Goal: Task Accomplishment & Management: Manage account settings

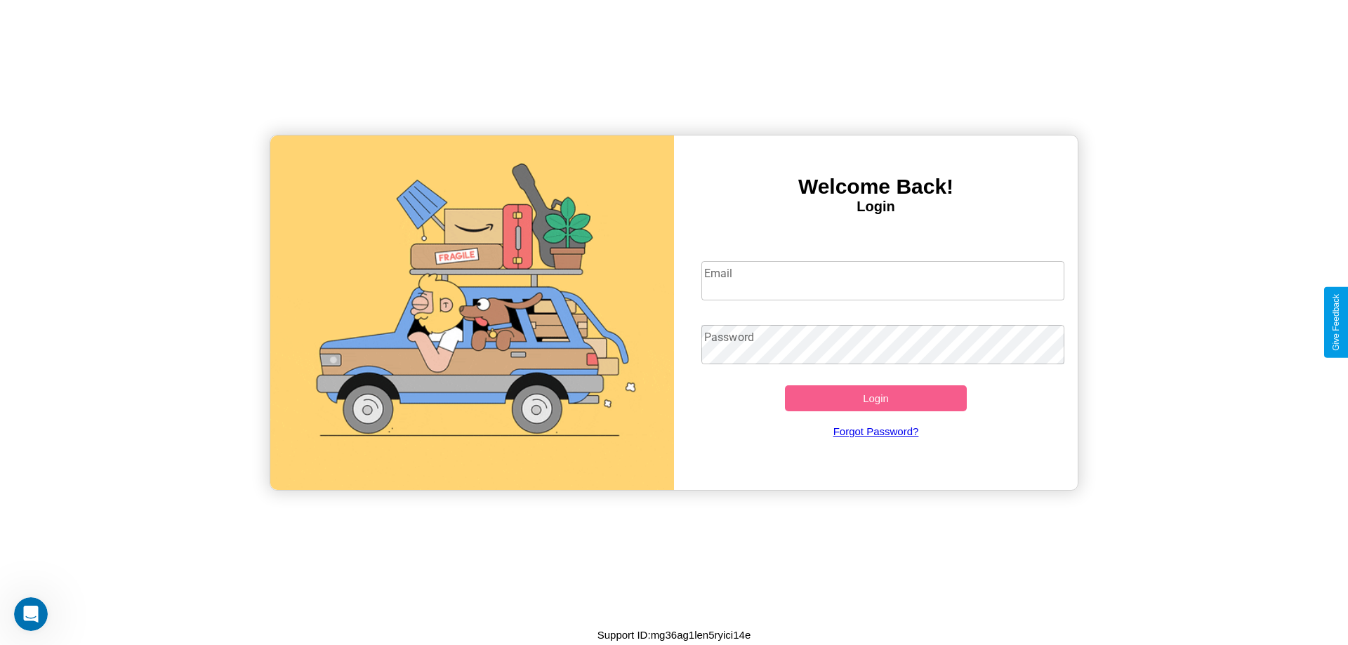
click at [882, 280] on input "Email" at bounding box center [883, 280] width 364 height 39
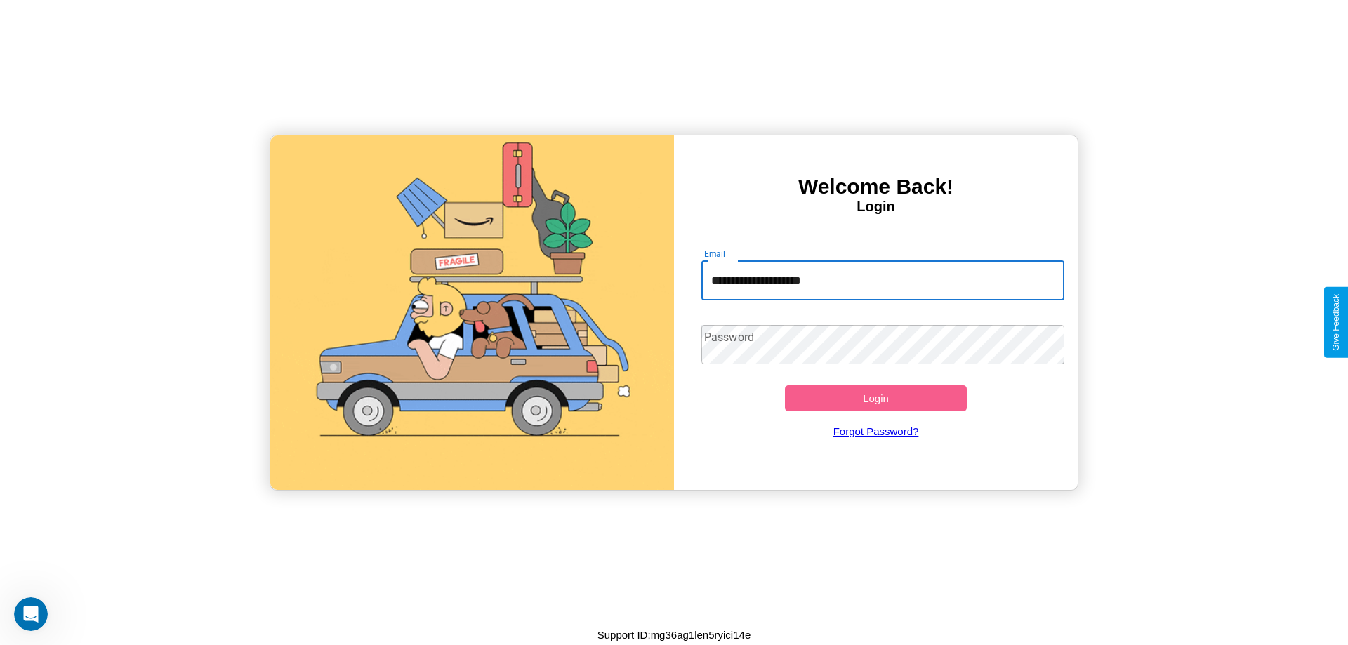
type input "**********"
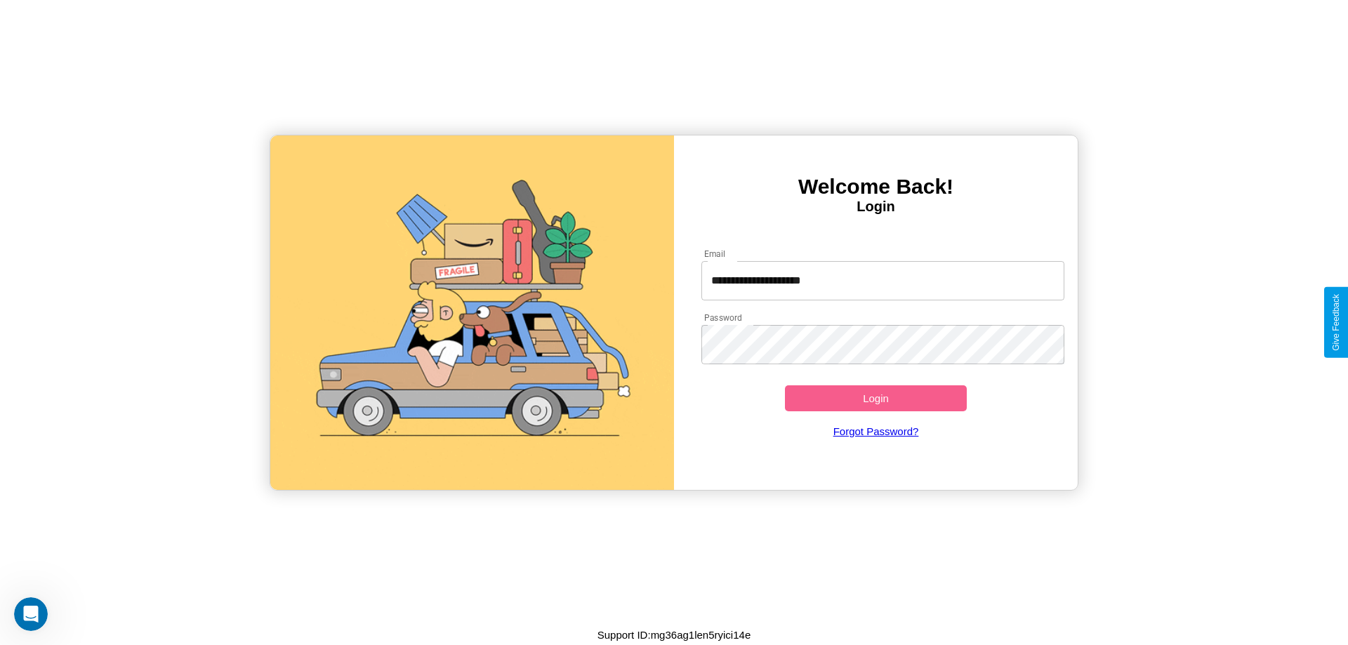
click at [875, 398] on button "Login" at bounding box center [876, 398] width 182 height 26
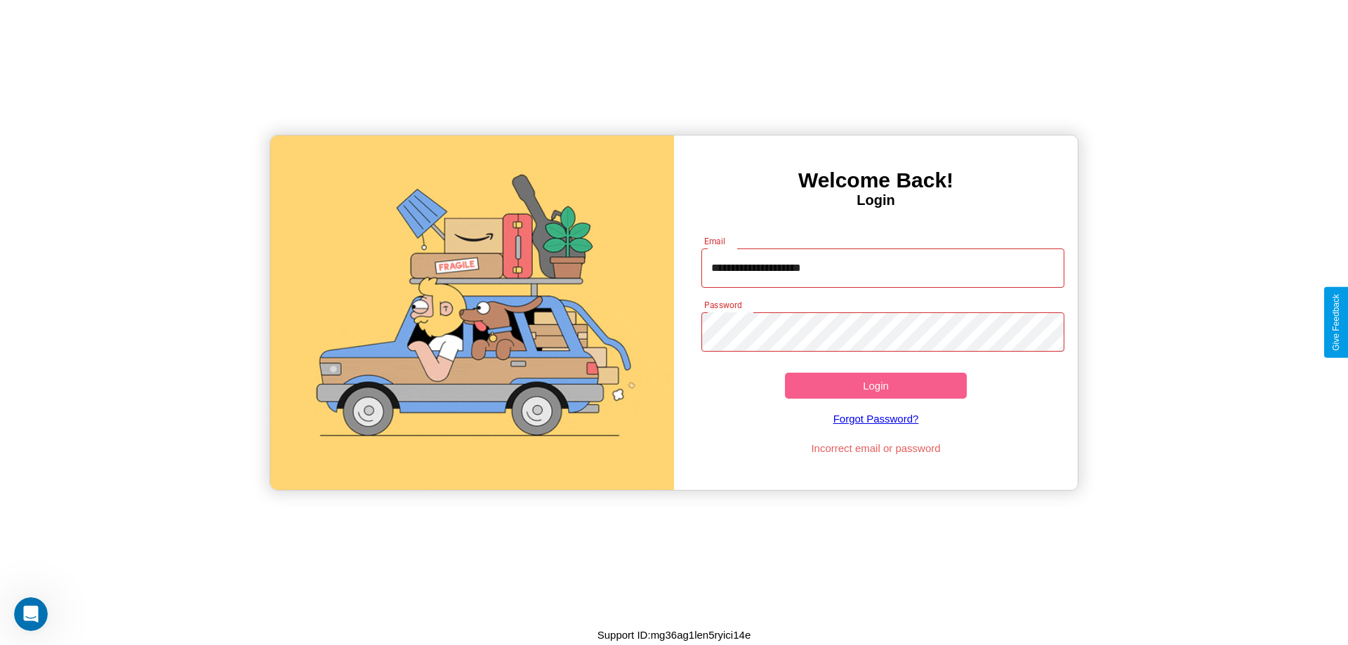
click at [875, 385] on button "Login" at bounding box center [876, 386] width 182 height 26
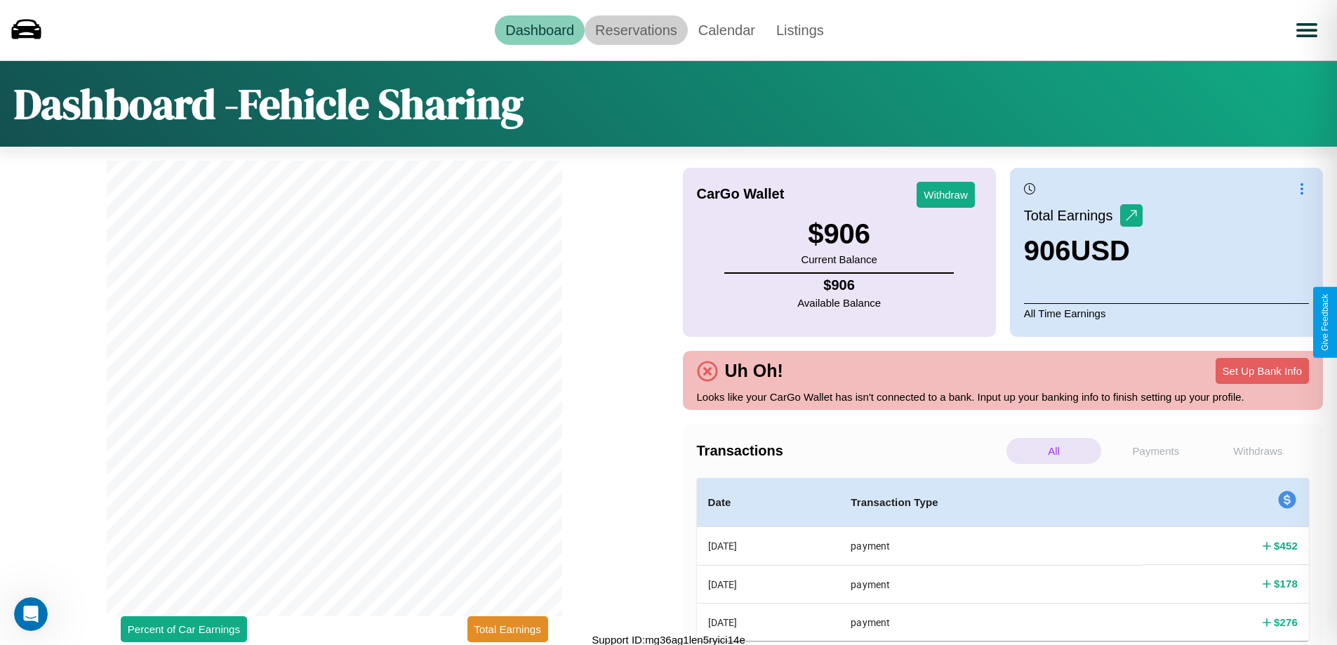
click at [636, 29] on link "Reservations" at bounding box center [636, 29] width 103 height 29
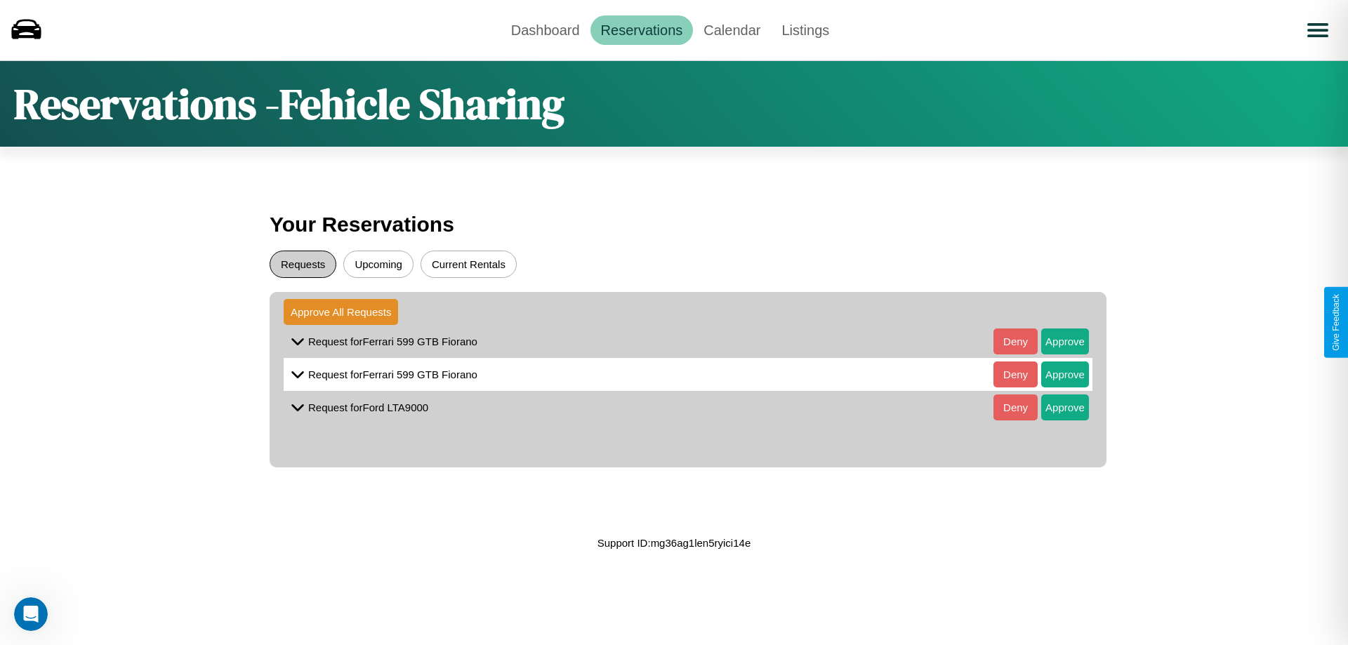
click at [303, 264] on button "Requests" at bounding box center [303, 264] width 67 height 27
click at [1054, 341] on button "Approve" at bounding box center [1065, 341] width 48 height 26
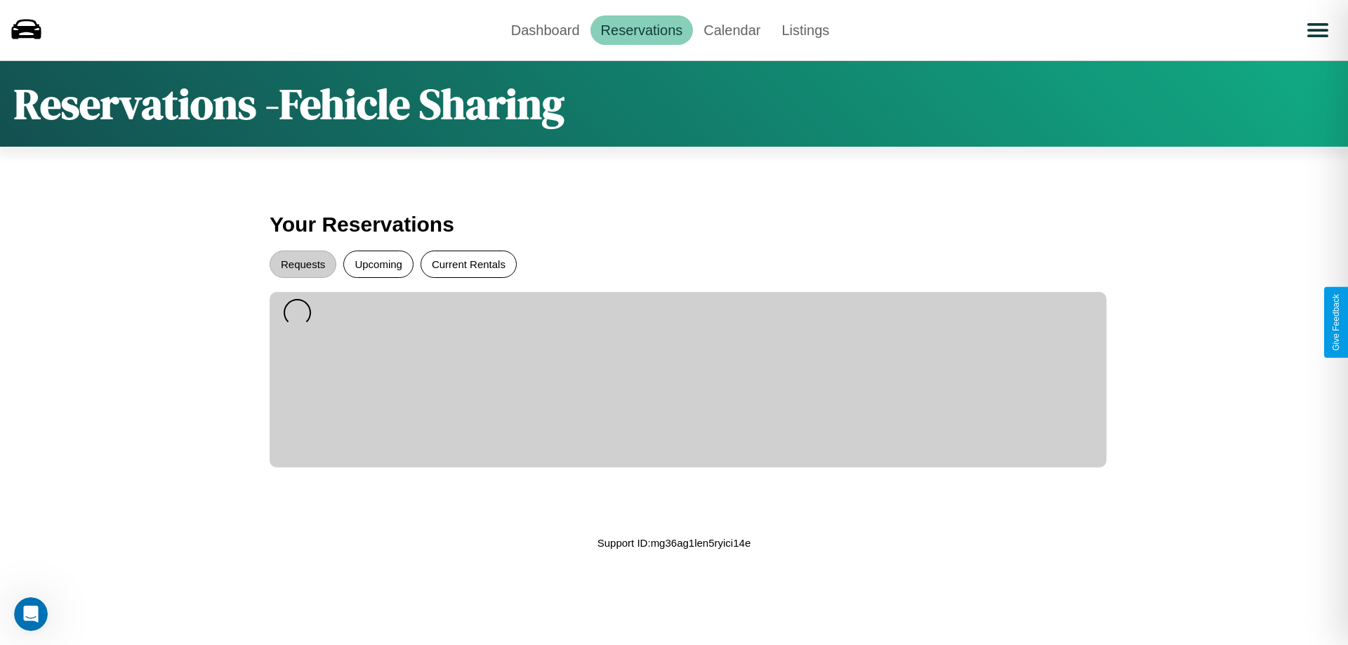
click at [468, 264] on button "Current Rentals" at bounding box center [468, 264] width 96 height 27
click at [545, 29] on link "Dashboard" at bounding box center [545, 29] width 90 height 29
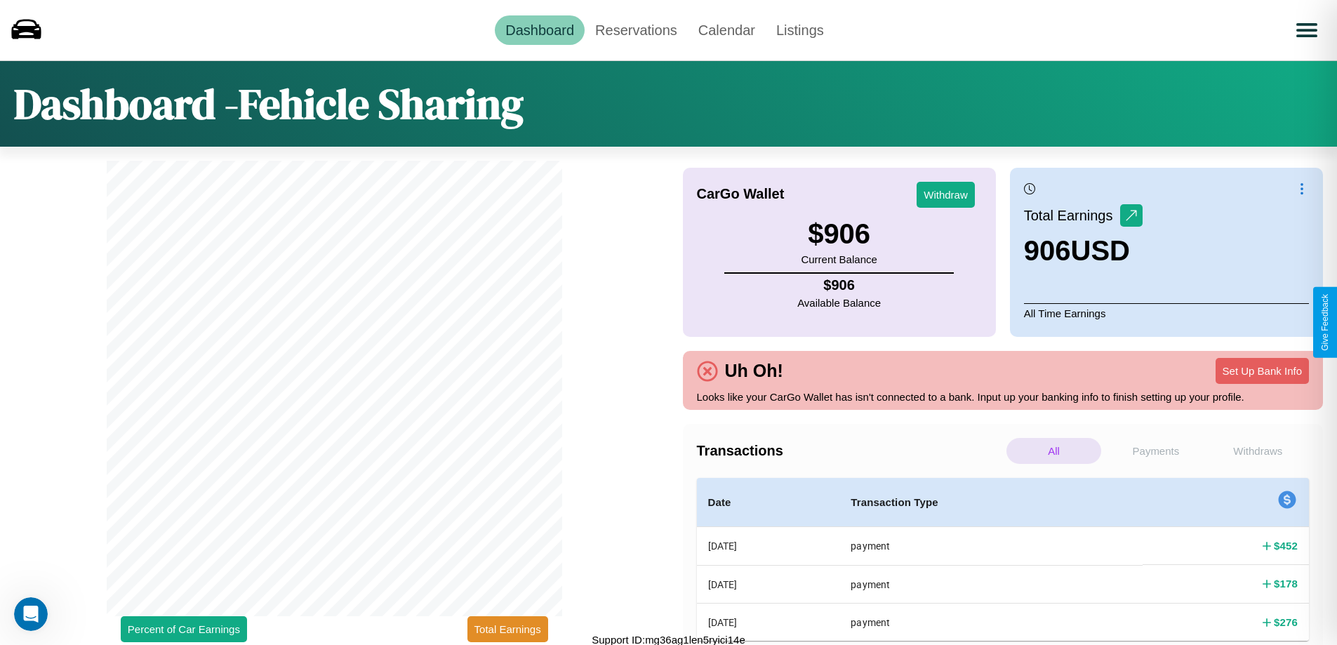
click at [1155, 451] on p "Payments" at bounding box center [1155, 451] width 95 height 26
click at [1258, 451] on p "Withdraws" at bounding box center [1258, 451] width 95 height 26
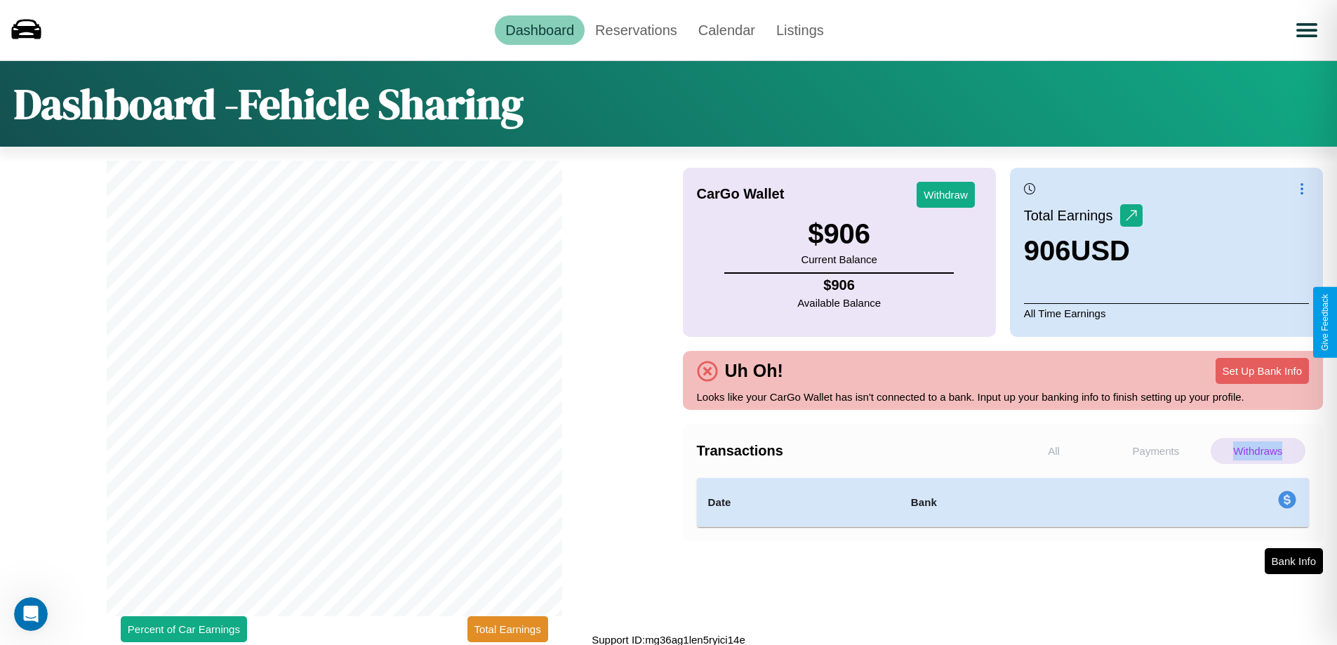
click at [1258, 451] on p "Withdraws" at bounding box center [1258, 451] width 95 height 26
click at [945, 194] on button "Withdraw" at bounding box center [946, 195] width 58 height 26
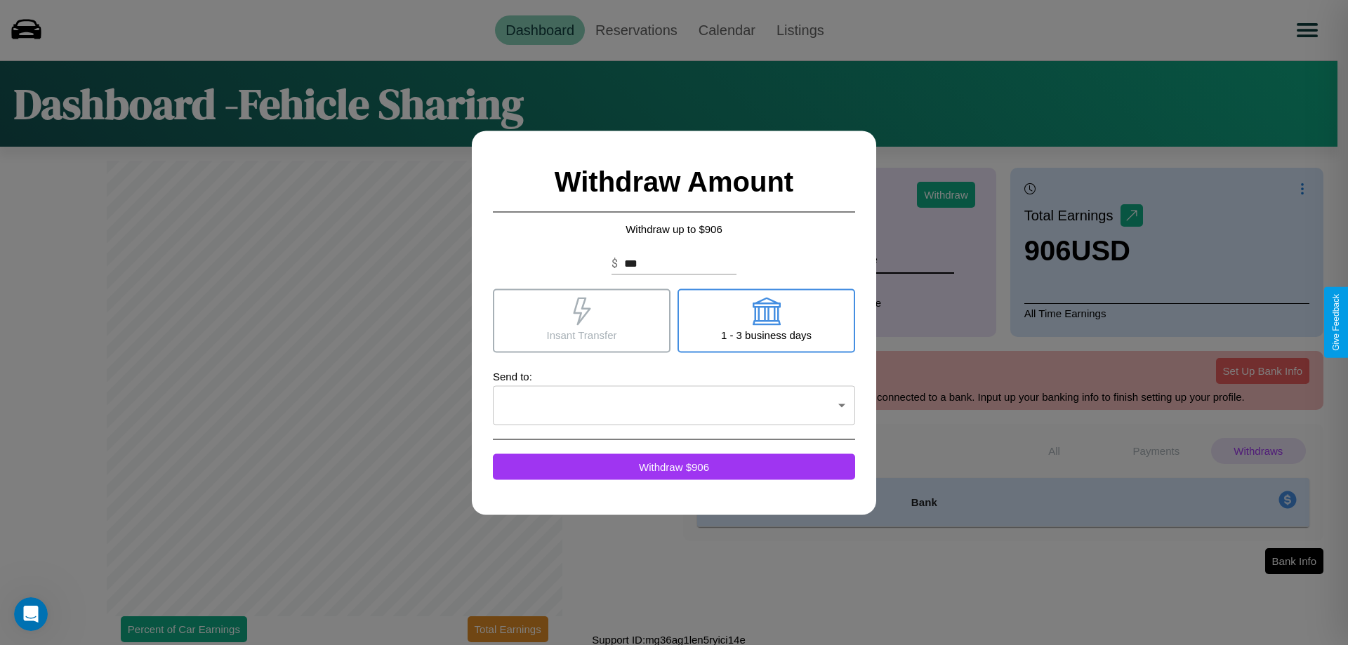
click at [766, 320] on icon at bounding box center [766, 311] width 28 height 28
type input "*"
type input "***"
click at [581, 320] on icon at bounding box center [582, 311] width 18 height 28
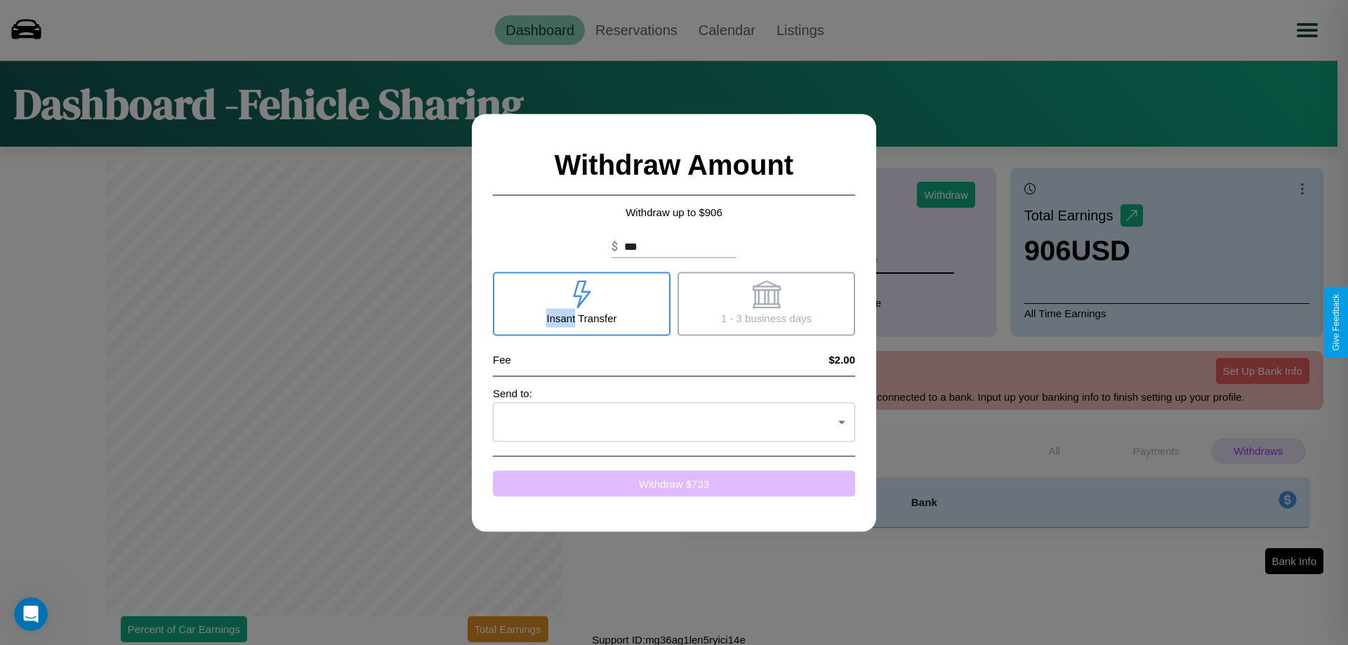
click at [674, 483] on button "Withdraw $ 733" at bounding box center [674, 483] width 362 height 26
